Goal: Find specific page/section

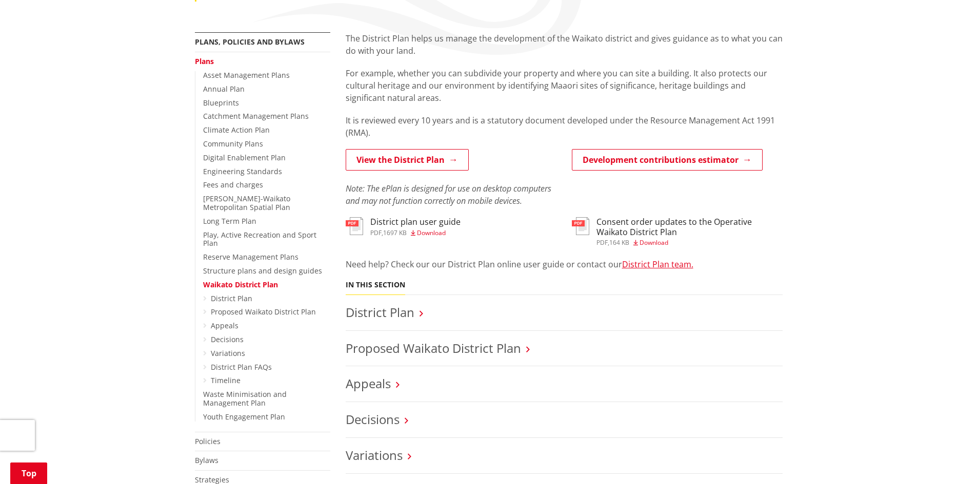
scroll to position [205, 0]
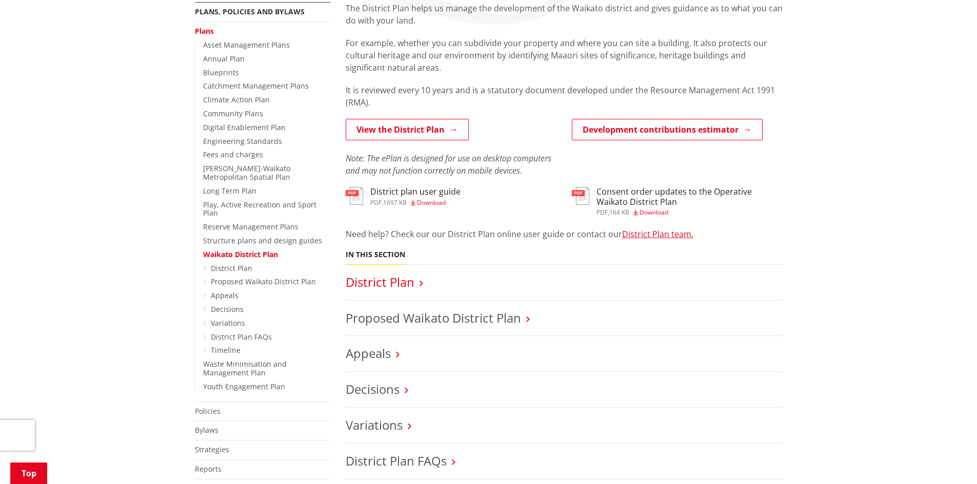
click at [402, 283] on link "District Plan" at bounding box center [380, 282] width 69 height 17
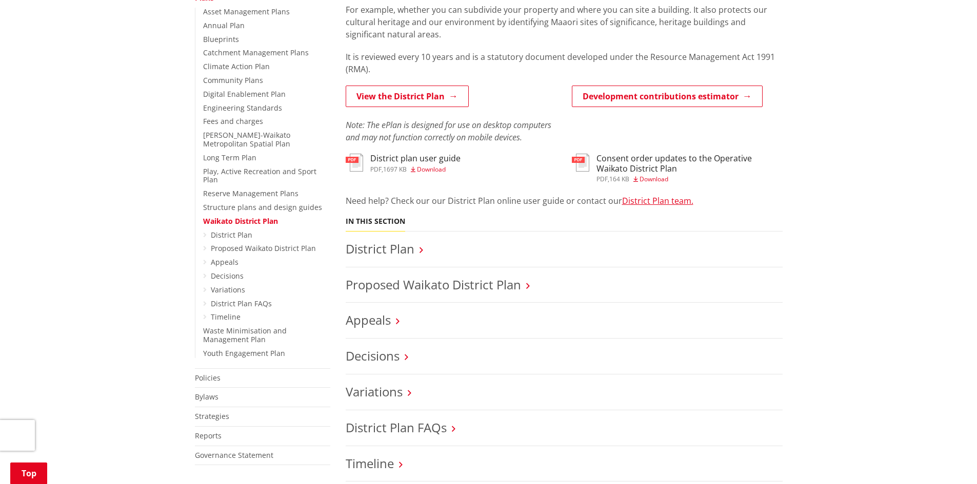
scroll to position [256, 0]
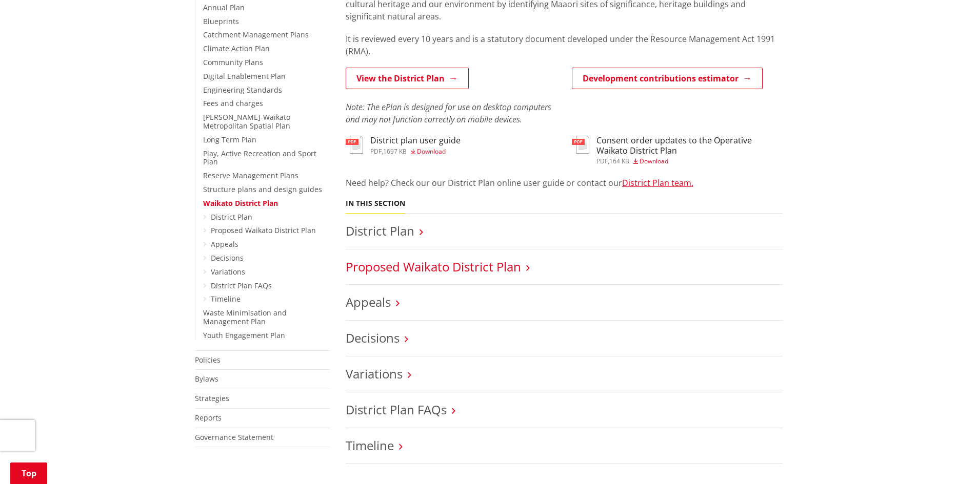
click at [435, 271] on link "Proposed Waikato District Plan" at bounding box center [433, 266] width 175 height 17
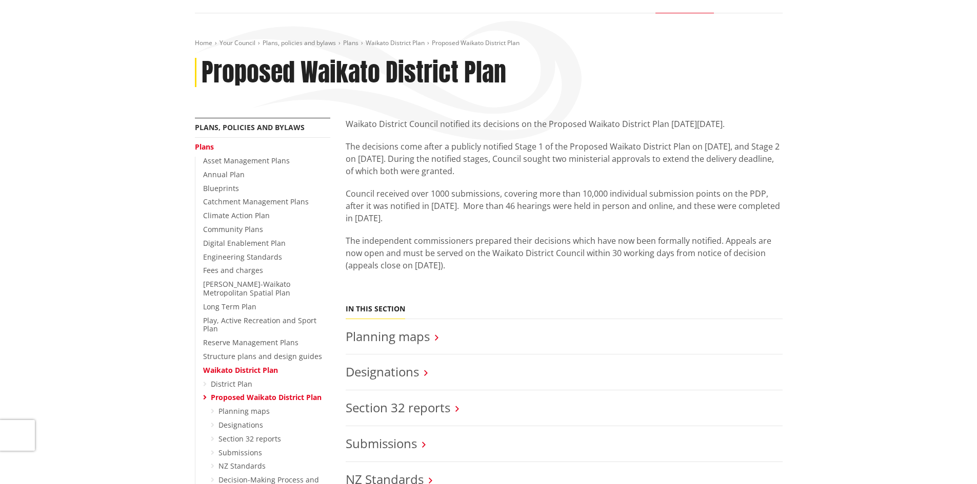
scroll to position [103, 0]
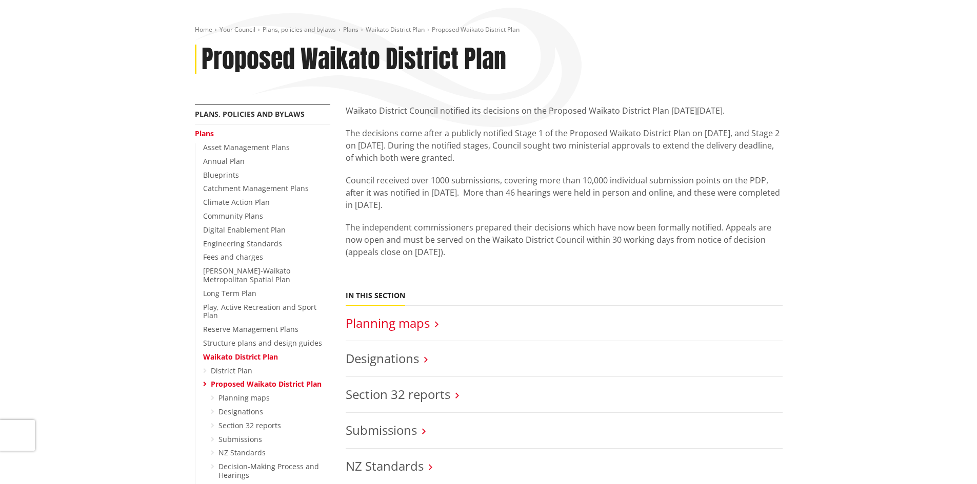
click at [411, 327] on link "Planning maps" at bounding box center [388, 323] width 84 height 17
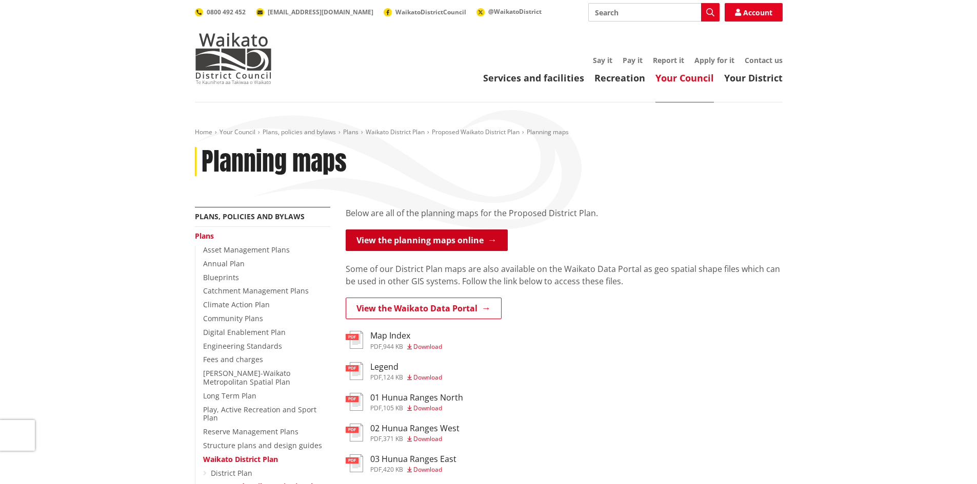
click at [438, 246] on link "View the planning maps online" at bounding box center [427, 241] width 162 height 22
